Goal: Entertainment & Leisure: Consume media (video, audio)

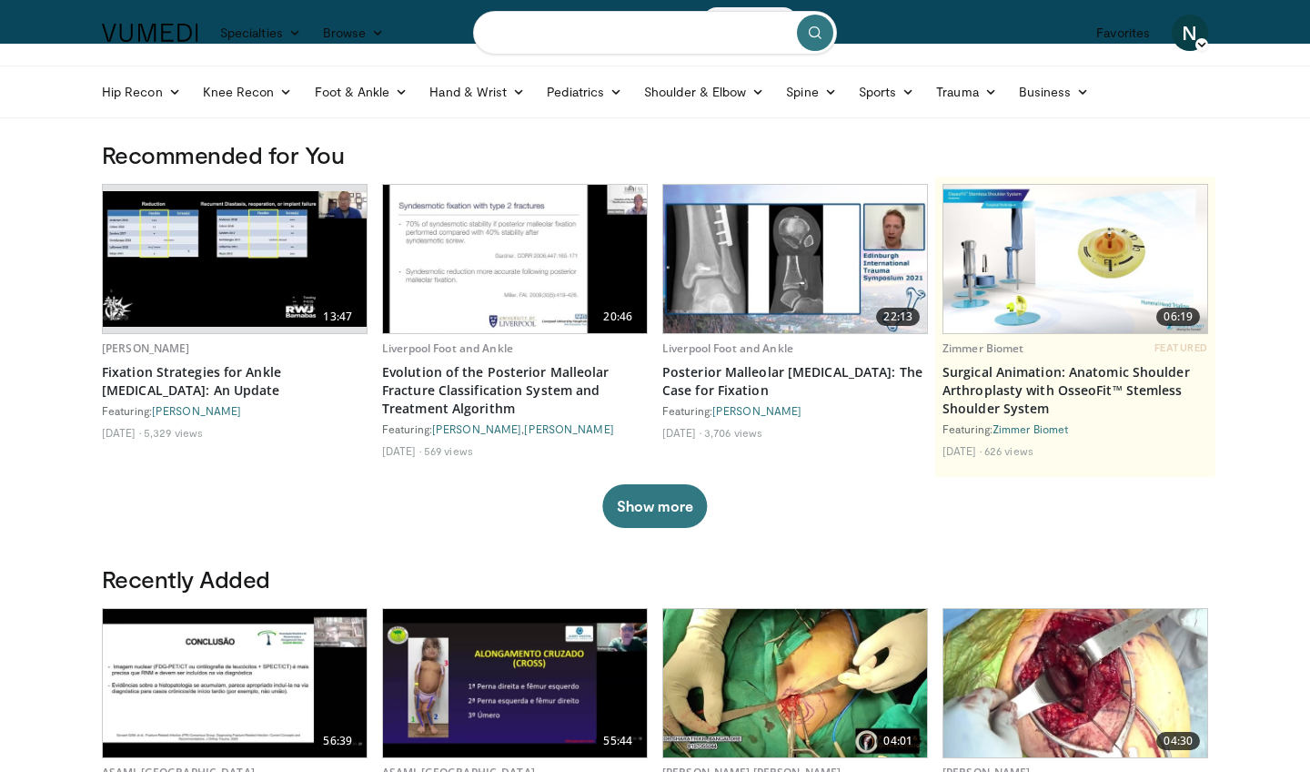
click at [629, 42] on input "Search topics, interventions" at bounding box center [655, 33] width 364 height 44
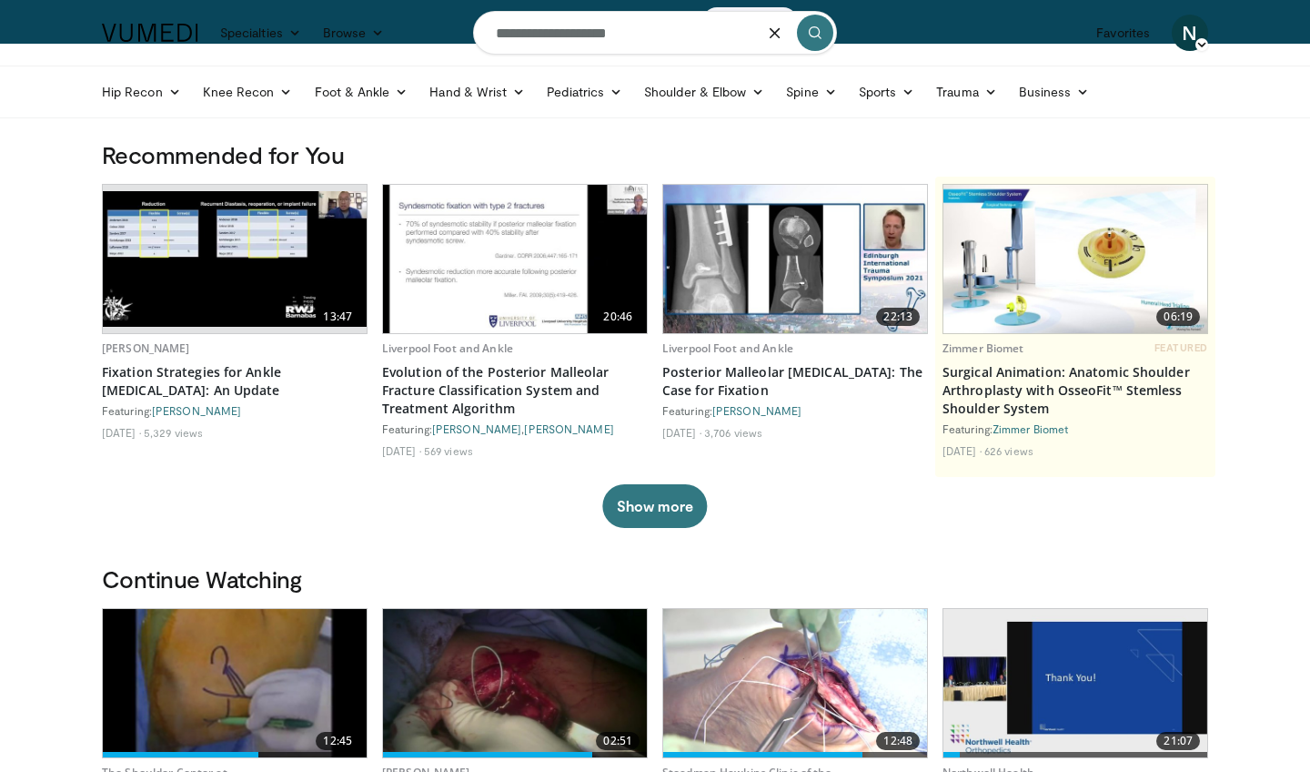
type input "**********"
click at [815, 32] on icon "submit" at bounding box center [815, 32] width 15 height 15
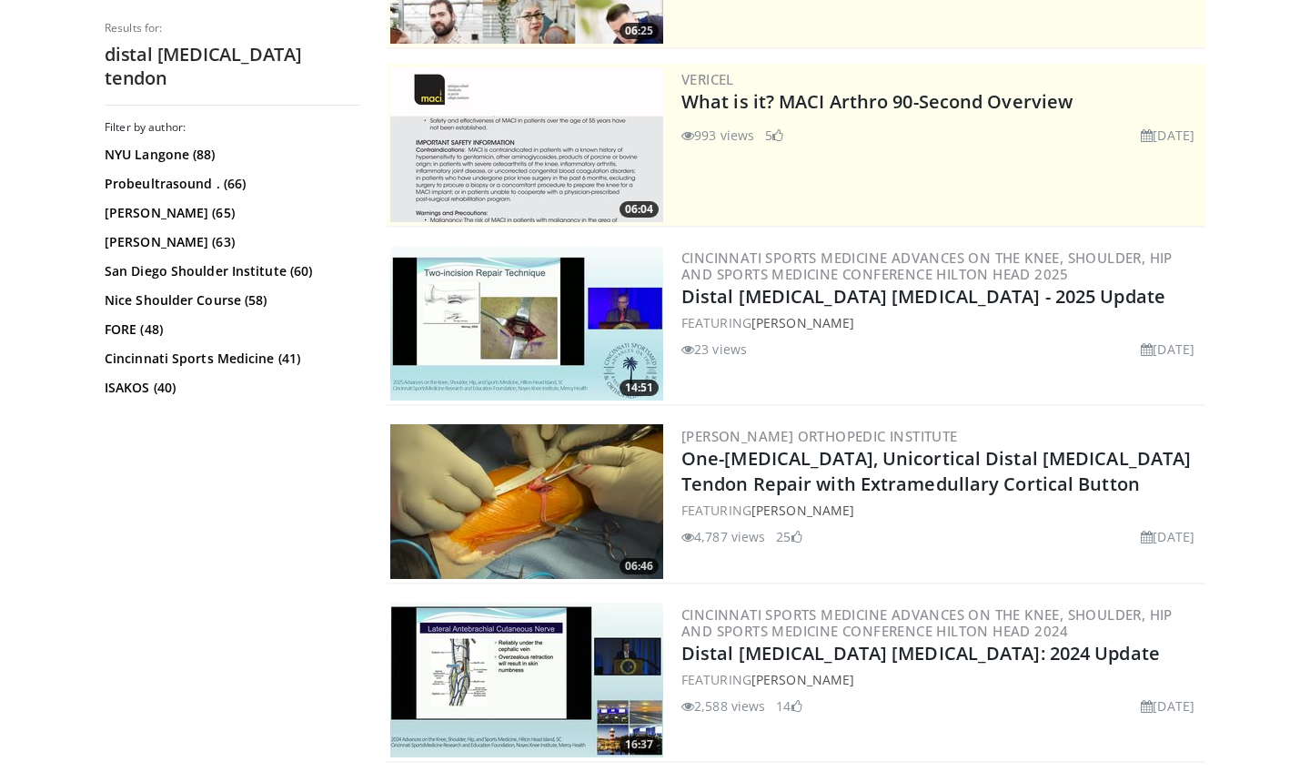
scroll to position [326, 0]
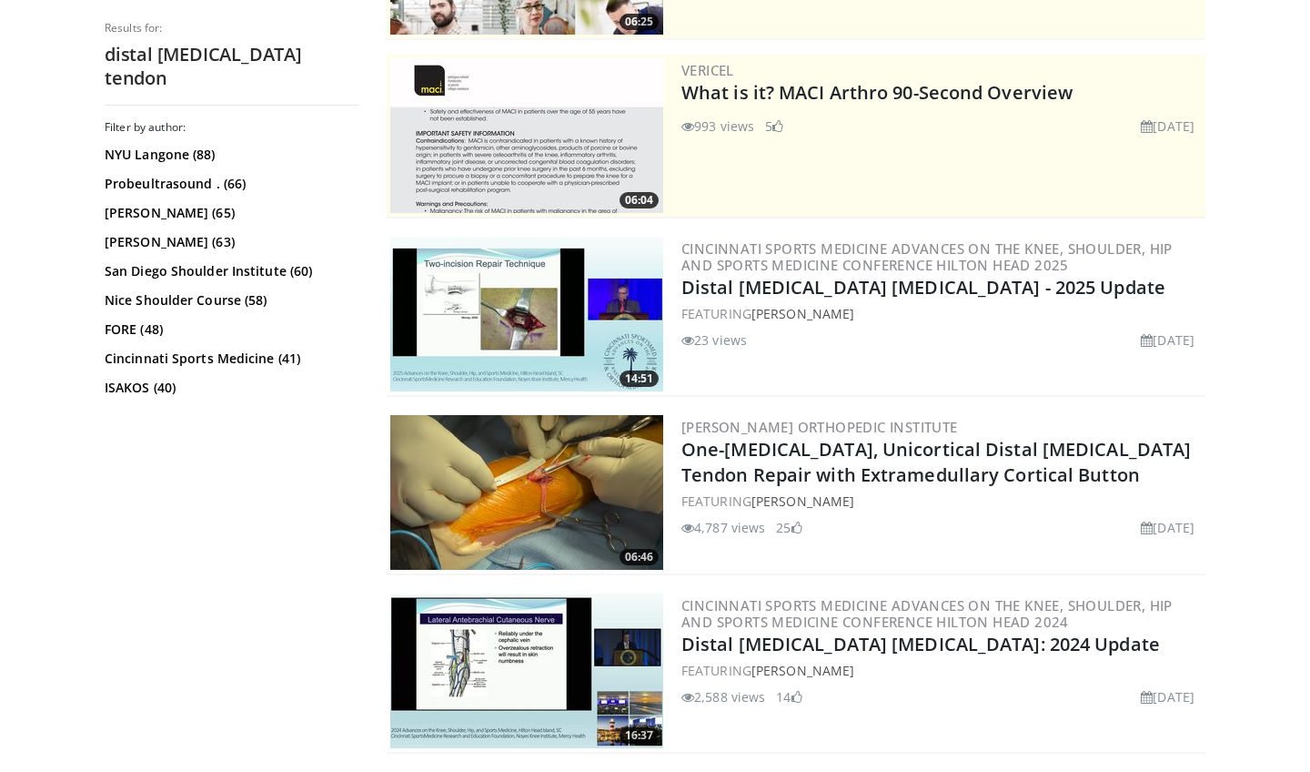
click at [522, 302] on img at bounding box center [526, 314] width 273 height 155
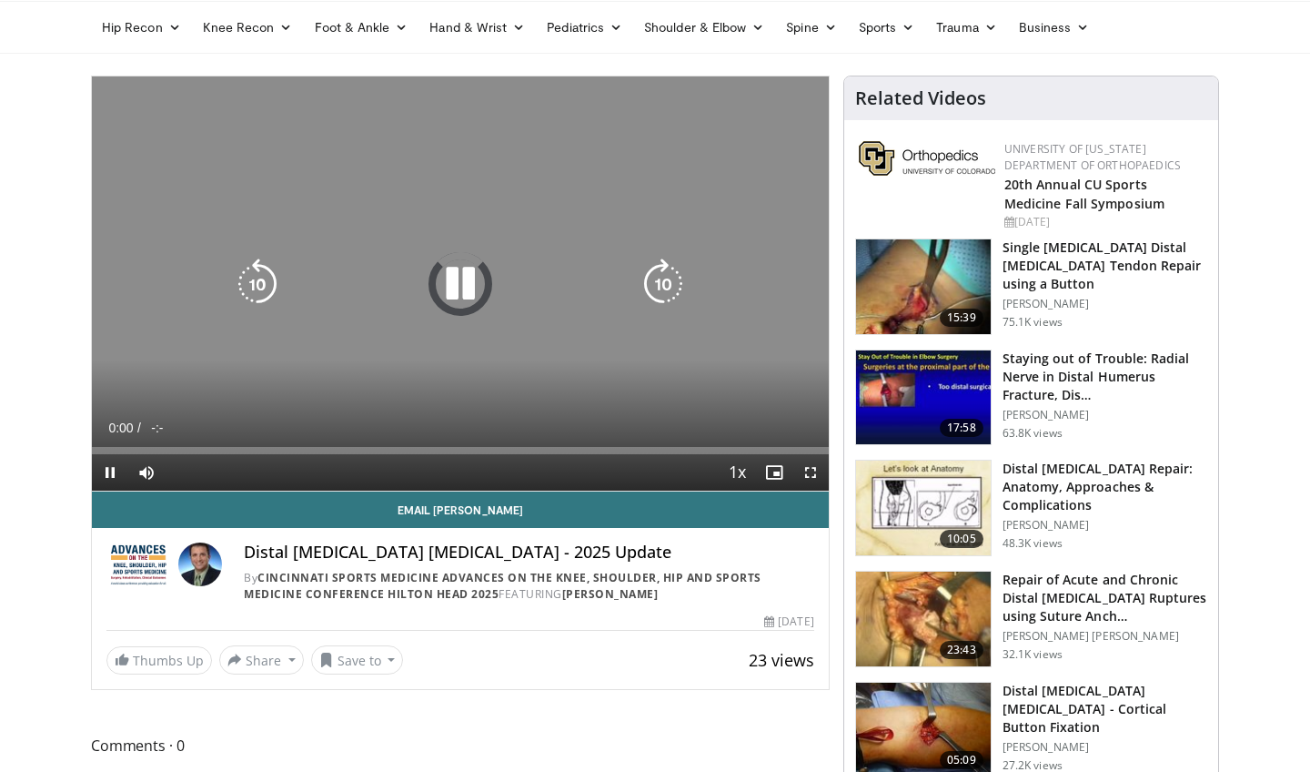
scroll to position [71, 0]
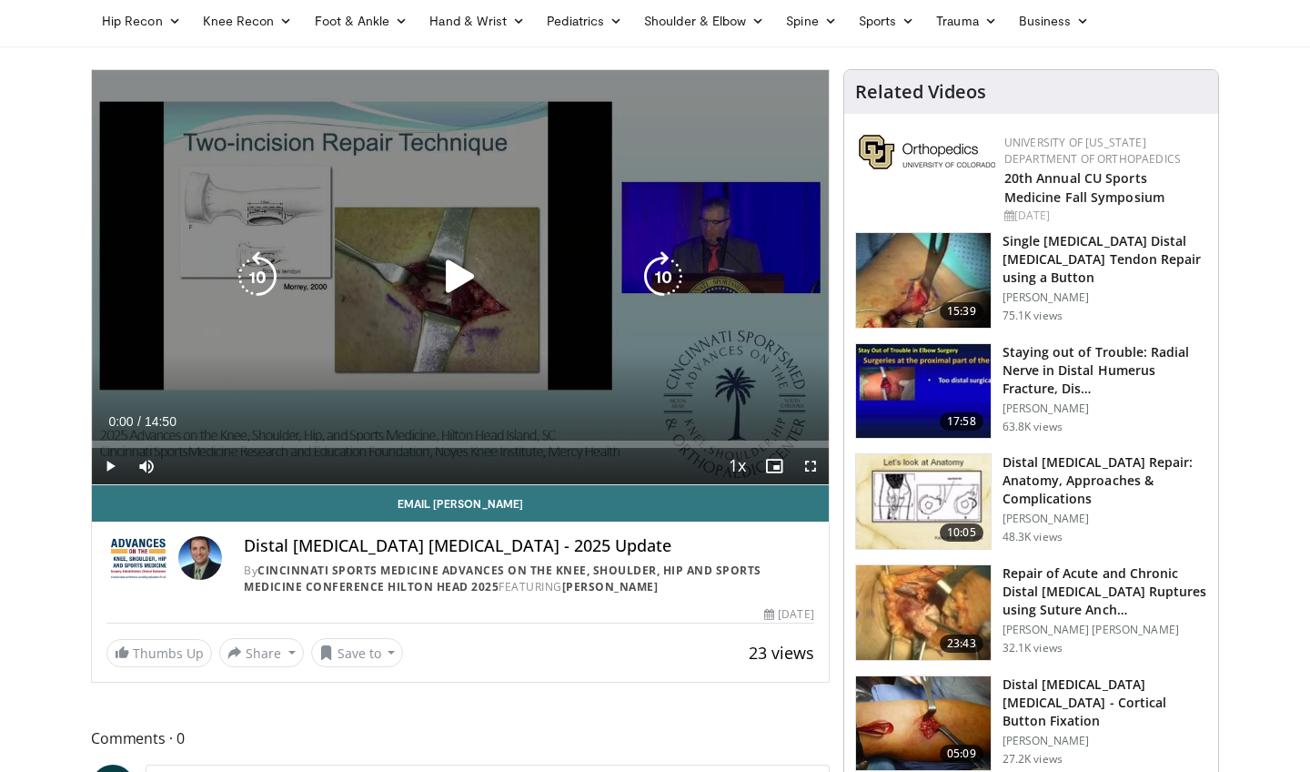
click at [460, 272] on icon "Video Player" at bounding box center [460, 276] width 51 height 51
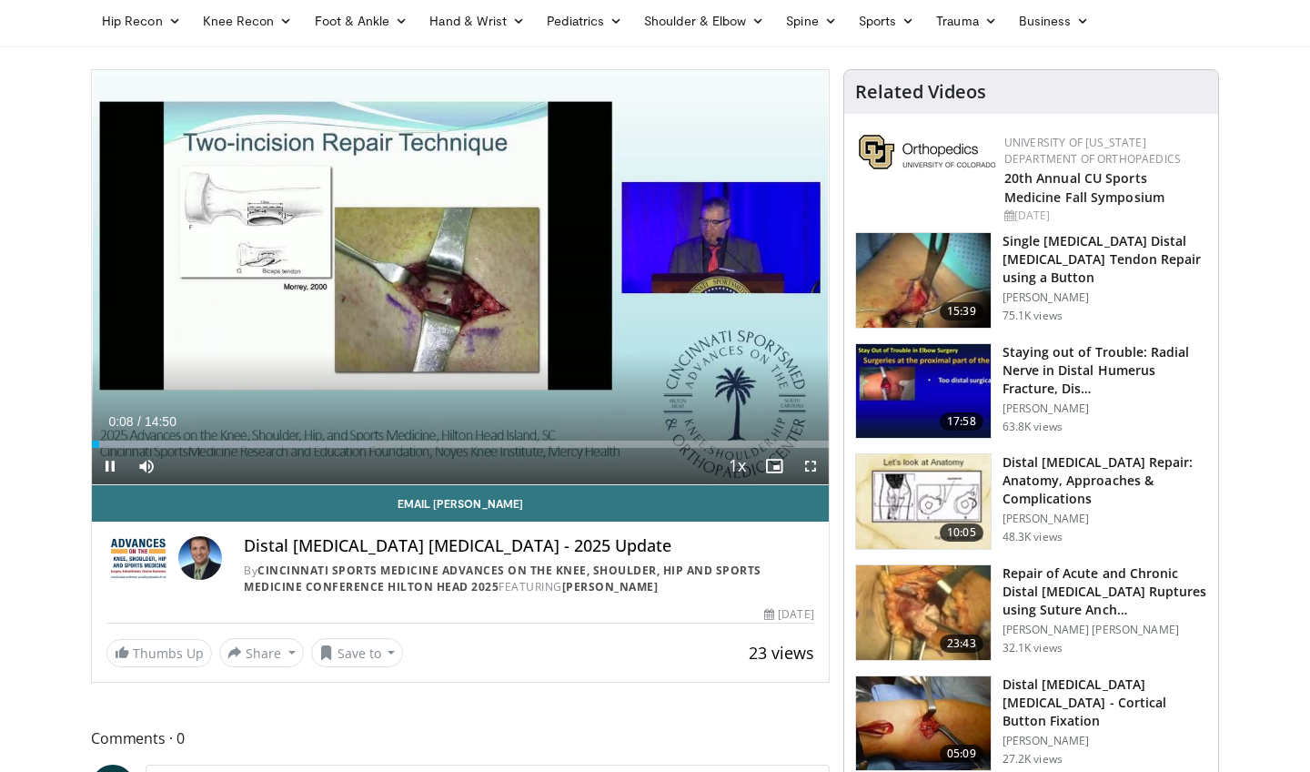
click at [811, 464] on span "Video Player" at bounding box center [811, 466] width 36 height 36
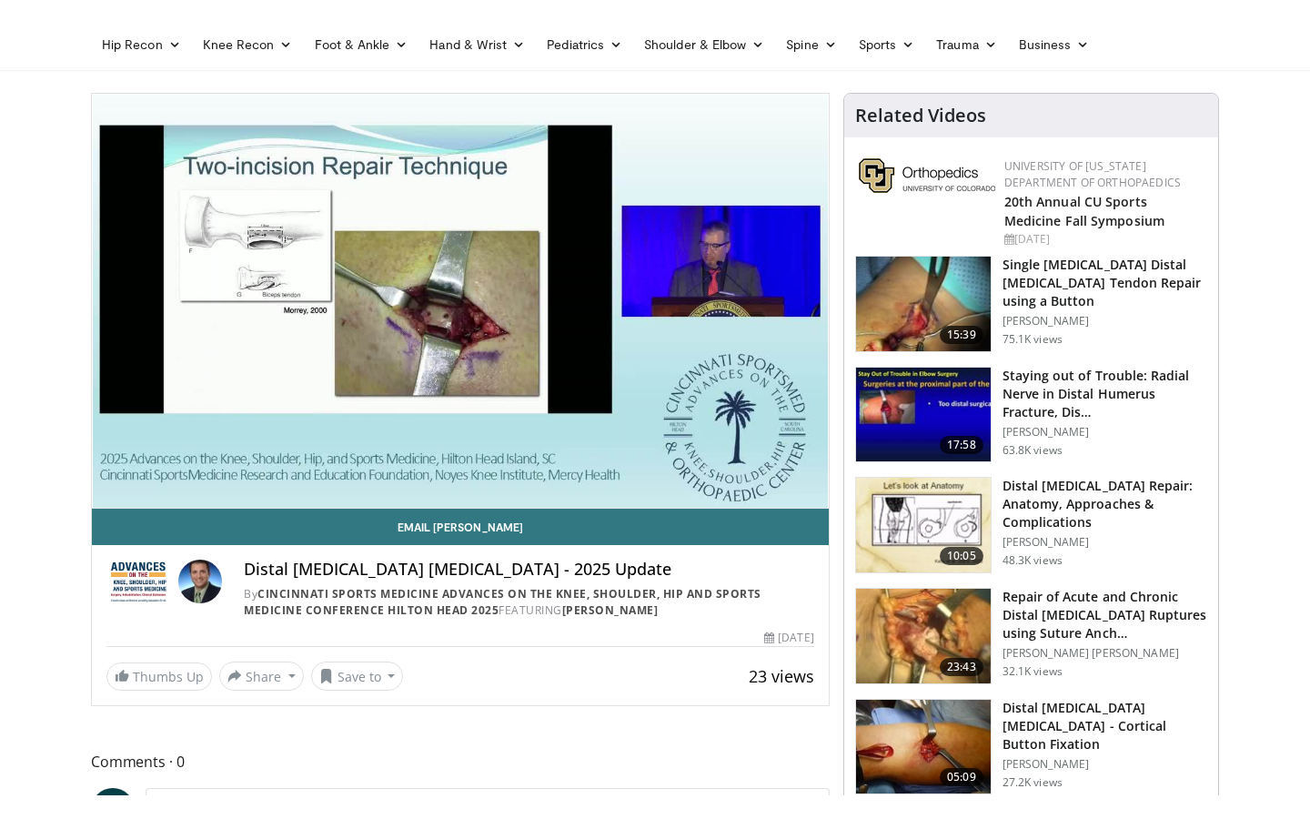
scroll to position [0, 0]
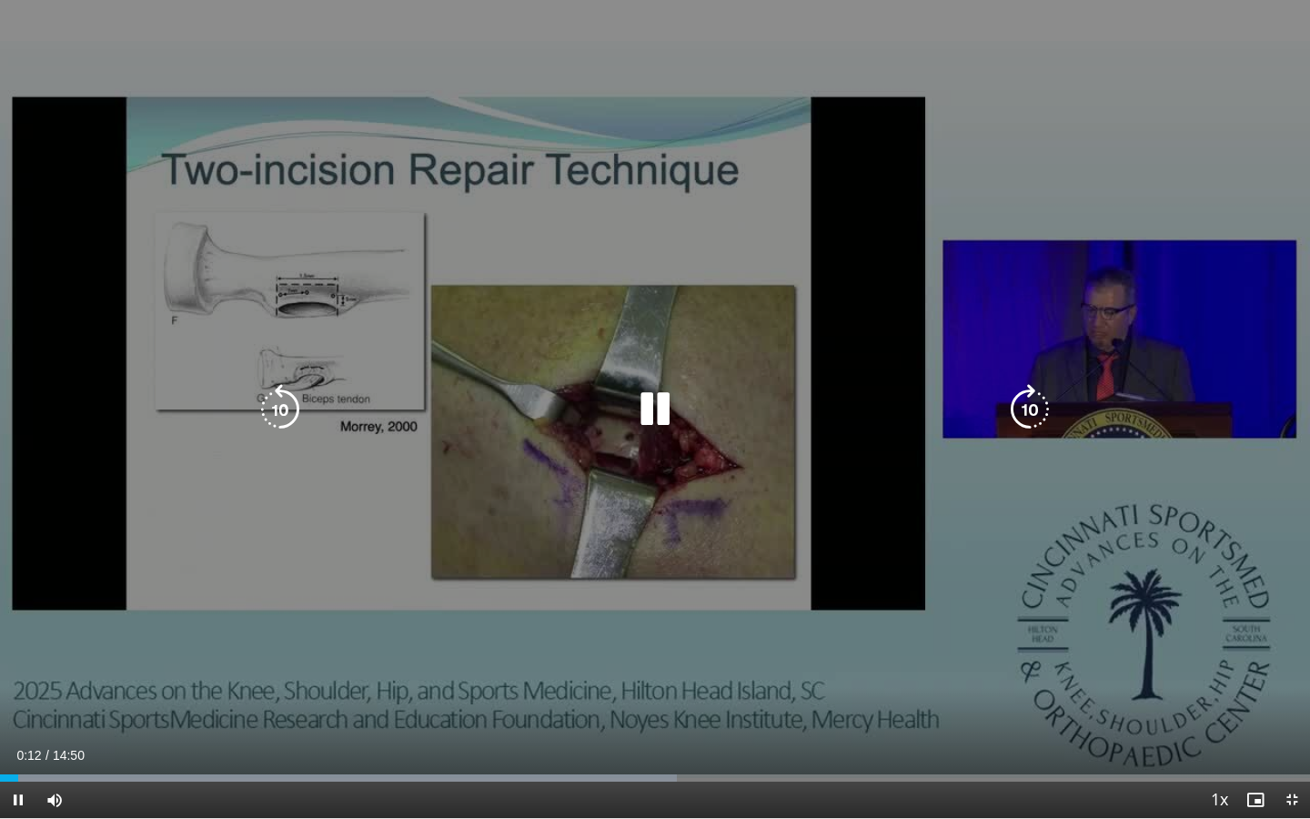
click at [1021, 57] on div "10 seconds Tap to unmute" at bounding box center [655, 409] width 1310 height 818
click at [536, 29] on div "10 seconds Tap to unmute" at bounding box center [655, 409] width 1310 height 818
click at [654, 405] on icon "Video Player" at bounding box center [655, 409] width 51 height 51
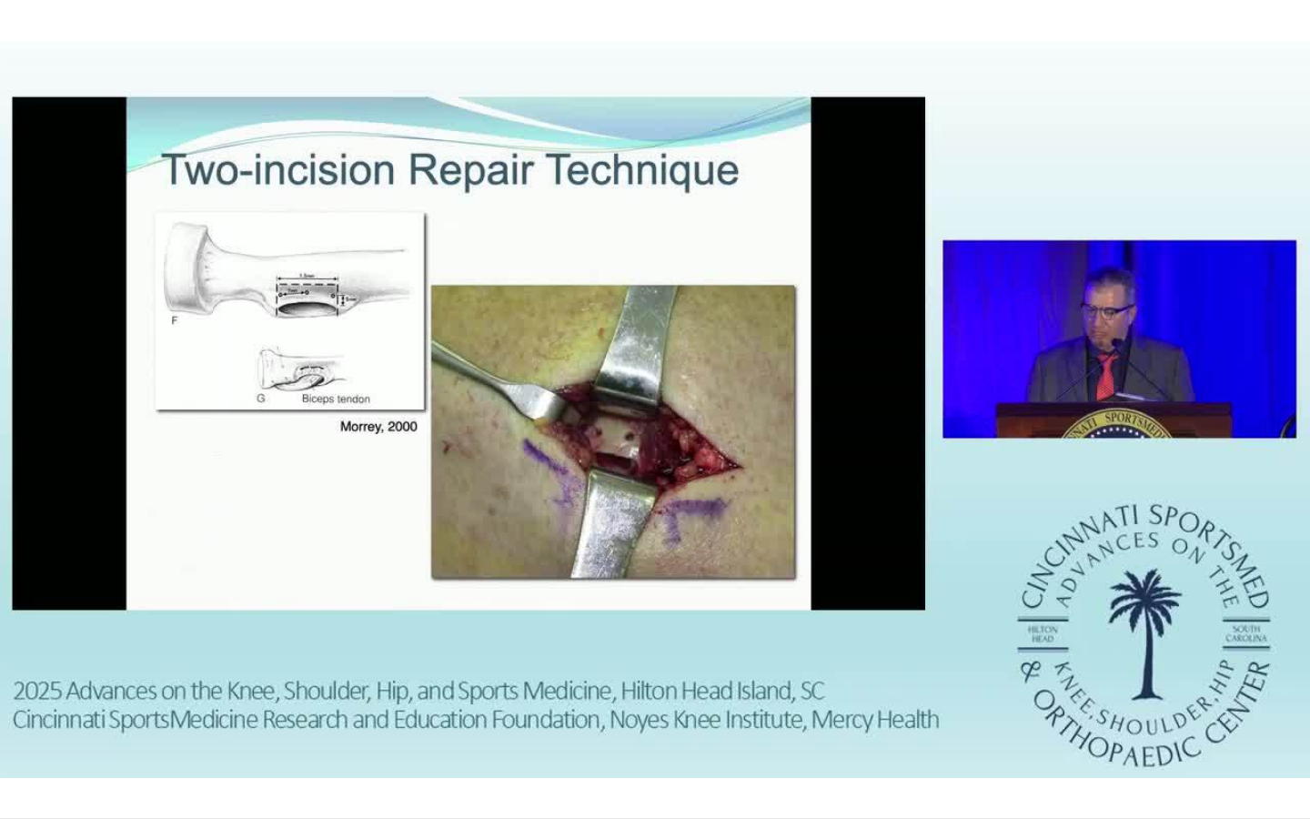
click at [844, 209] on div "10 seconds Tap to unmute" at bounding box center [655, 409] width 1310 height 818
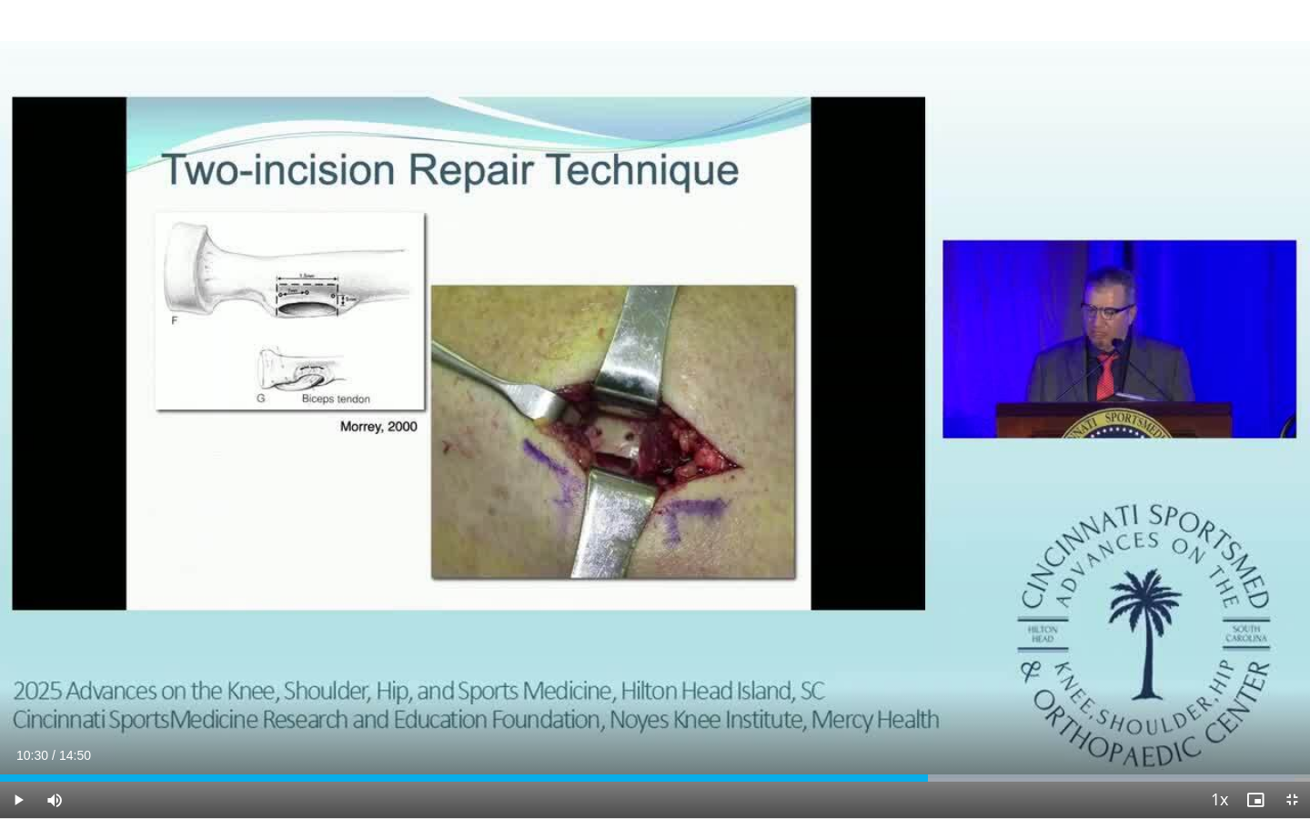
click at [844, 209] on div "10 seconds Tap to unmute" at bounding box center [655, 409] width 1310 height 818
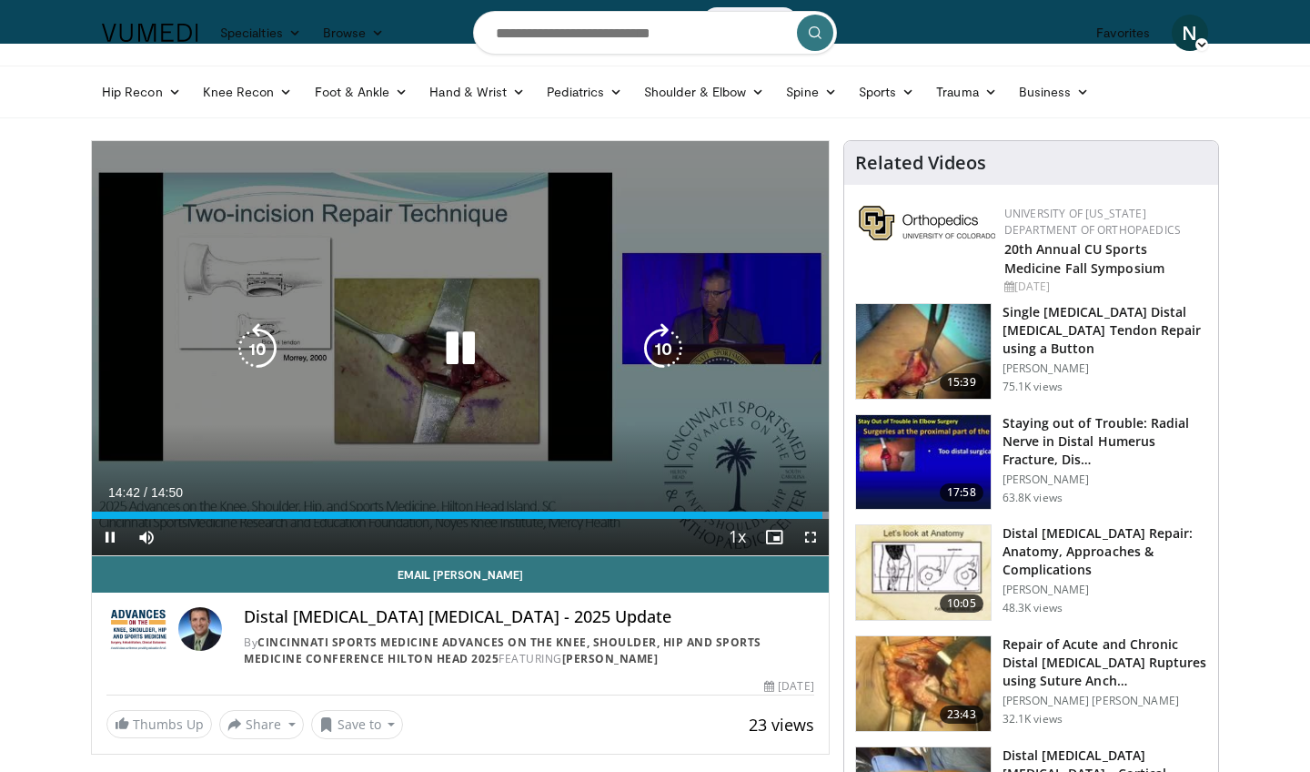
click at [461, 340] on icon "Video Player" at bounding box center [460, 348] width 51 height 51
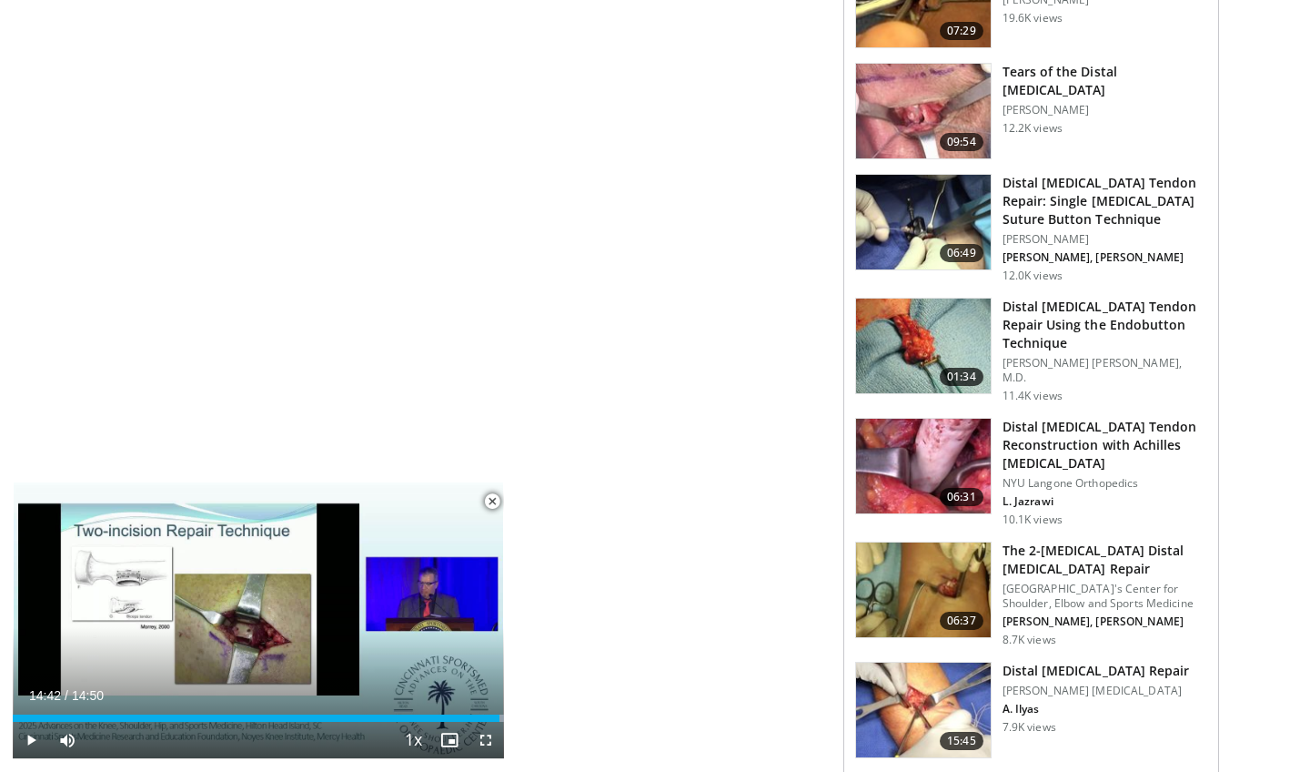
scroll to position [494, 0]
